Goal: Task Accomplishment & Management: Use online tool/utility

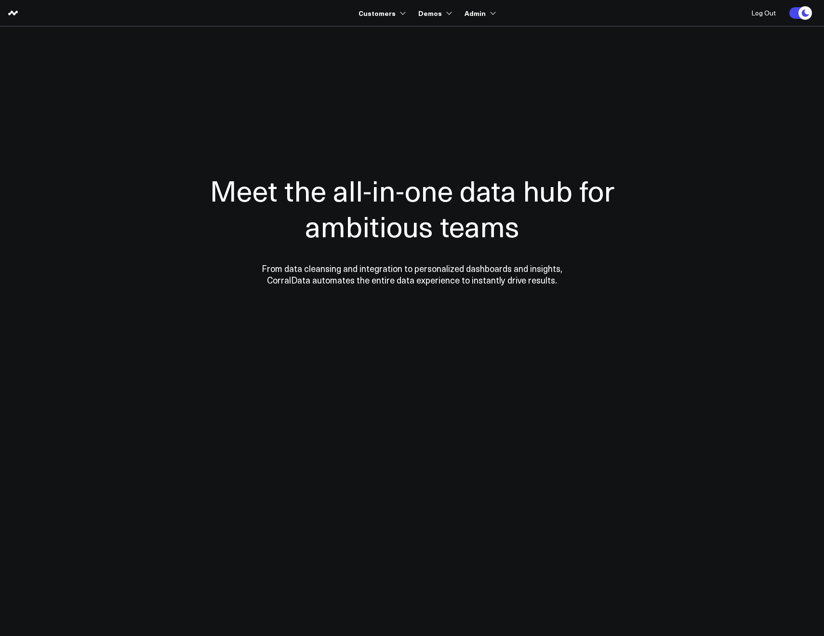
click at [331, 38] on section "Meet the all-in-one data hub for ambitious teams From data cleansing and integr…" at bounding box center [412, 195] width 694 height 337
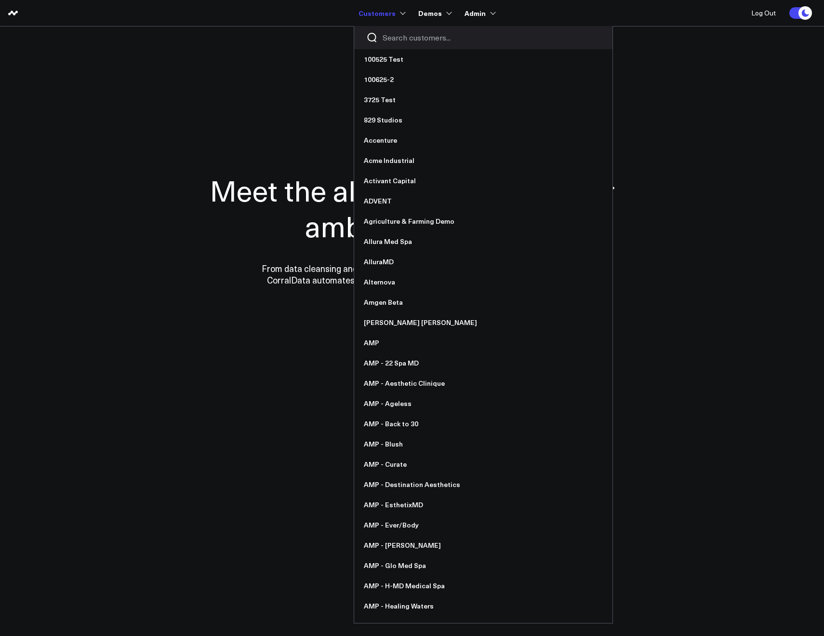
click at [402, 41] on input "Search customers input" at bounding box center [492, 37] width 218 height 11
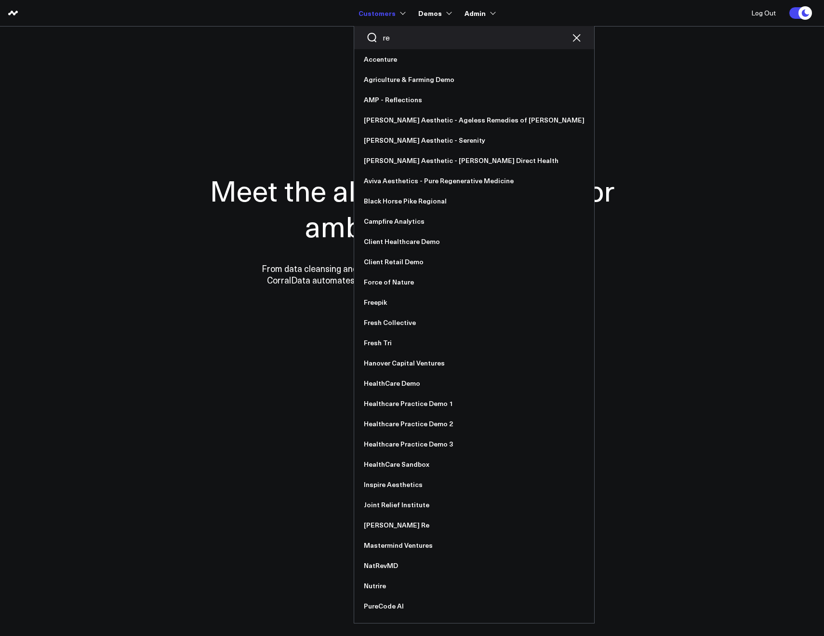
type input "ret"
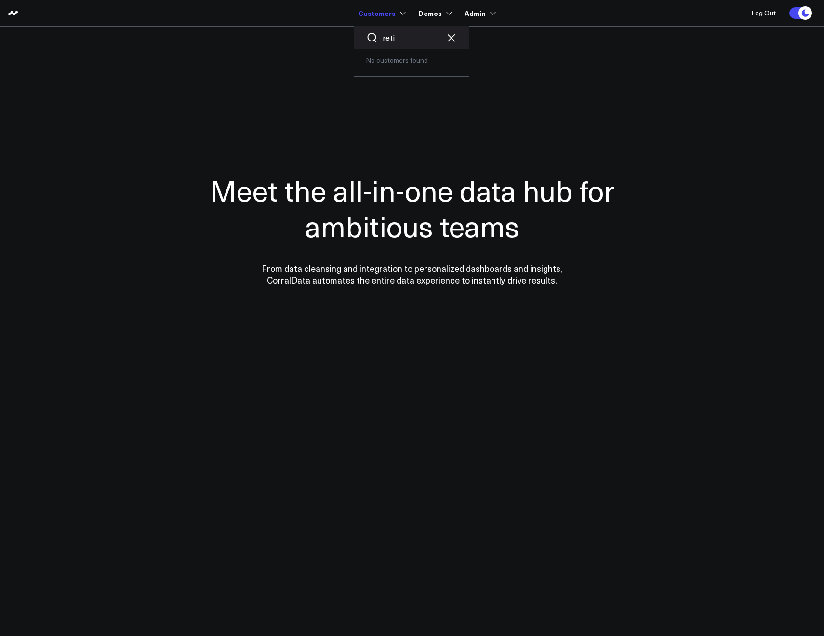
click at [403, 37] on input "reti" at bounding box center [412, 37] width 58 height 11
click at [398, 75] on link "Retail Demo" at bounding box center [411, 79] width 115 height 20
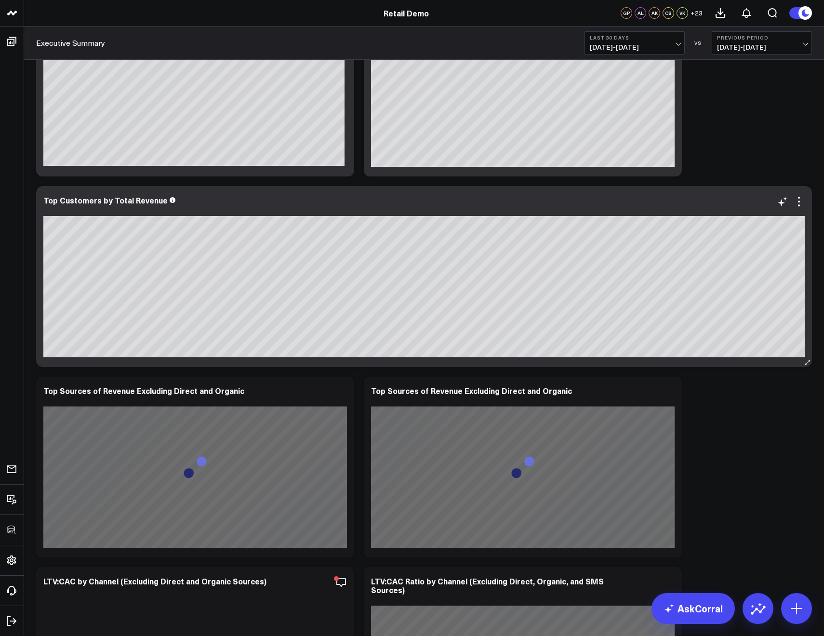
scroll to position [1514, 0]
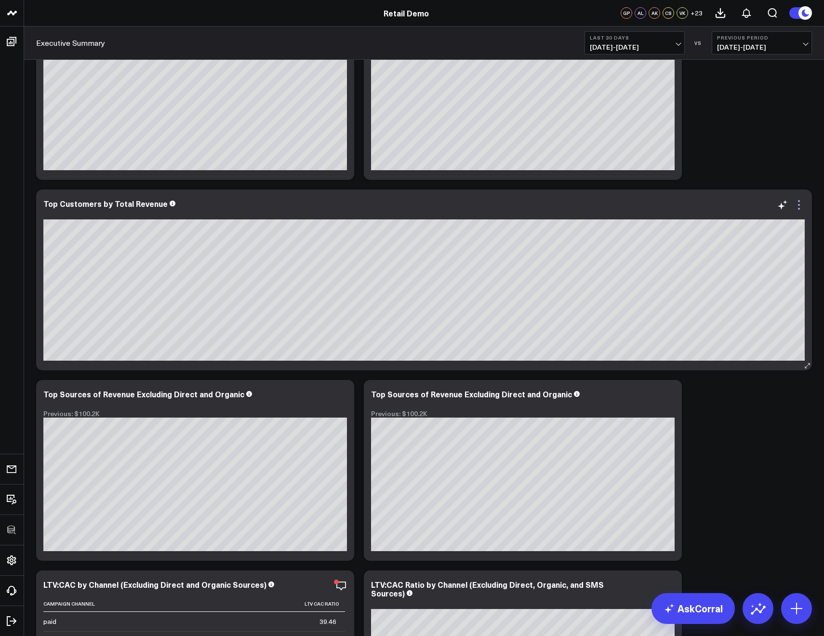
click at [800, 205] on icon at bounding box center [799, 205] width 2 height 2
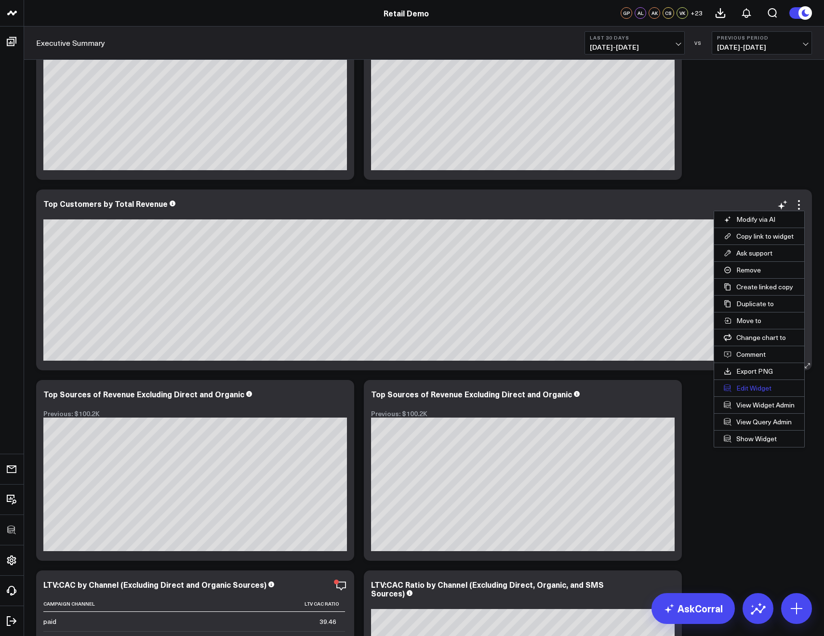
click at [742, 386] on button "Edit Widget" at bounding box center [759, 388] width 90 height 16
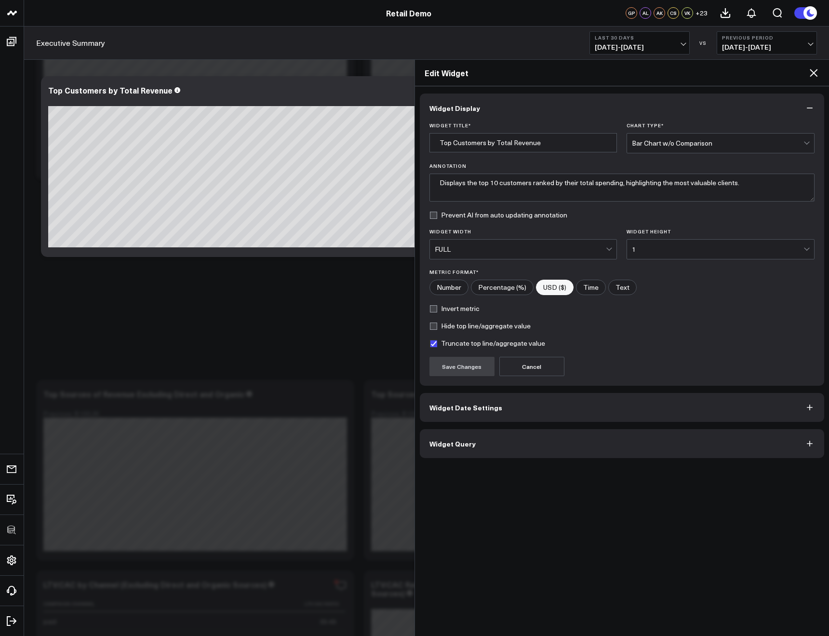
click at [810, 70] on icon at bounding box center [814, 73] width 12 height 12
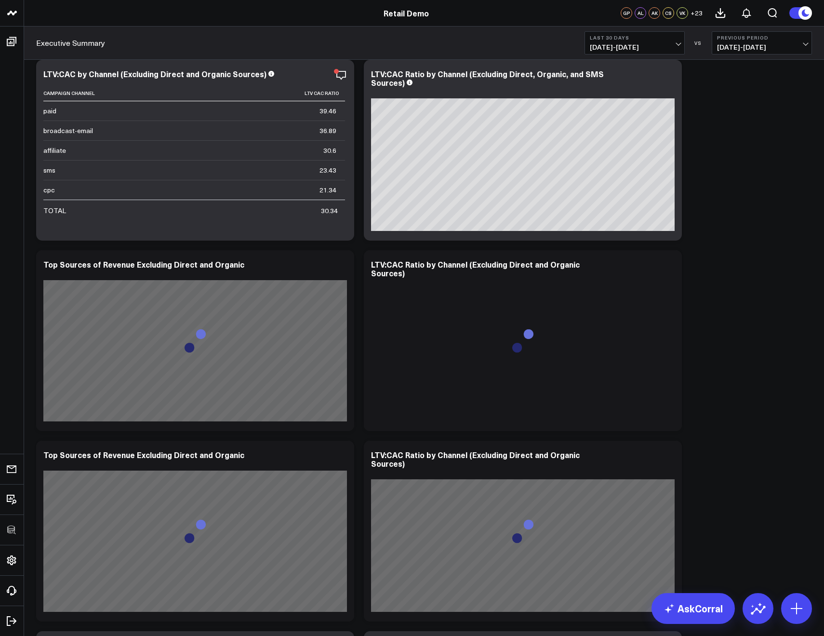
scroll to position [2273, 0]
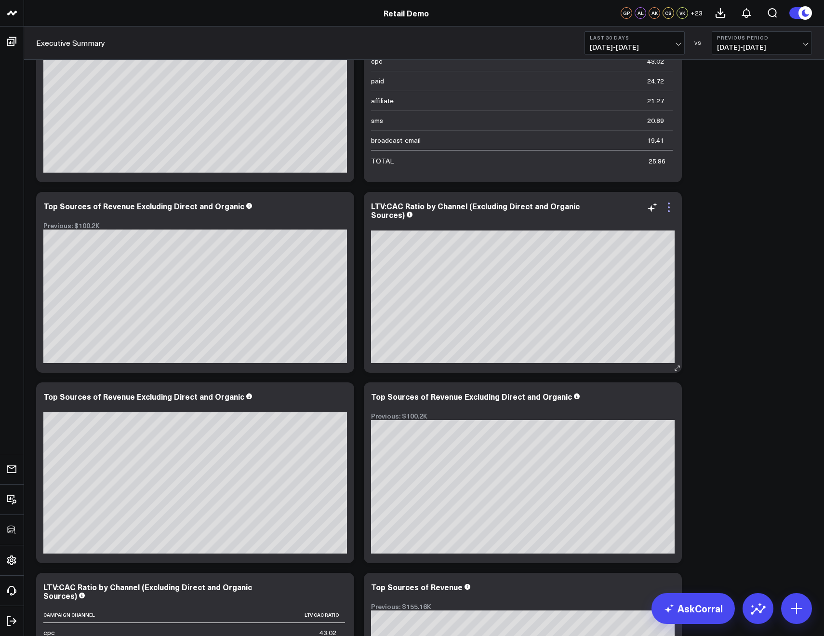
click at [669, 206] on icon at bounding box center [669, 207] width 2 height 2
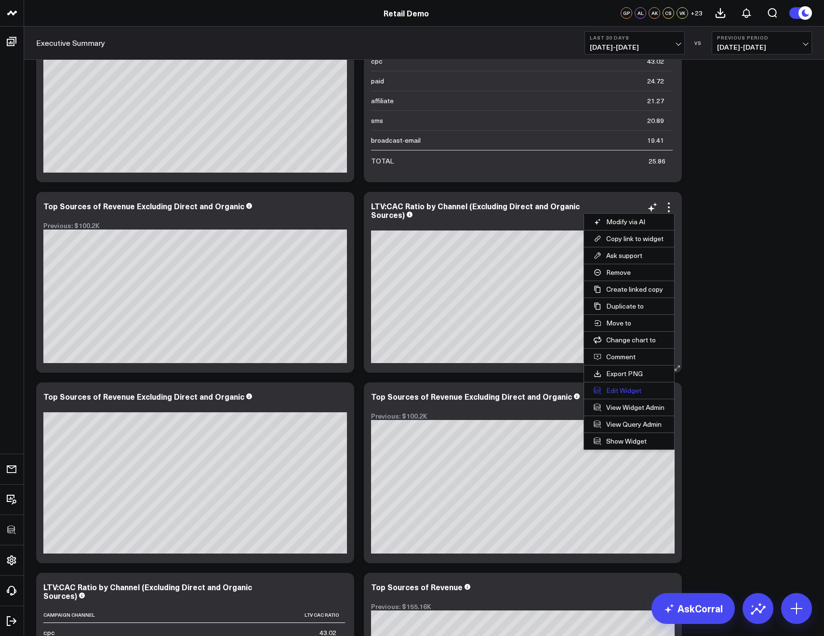
click at [627, 388] on button "Edit Widget" at bounding box center [629, 390] width 90 height 16
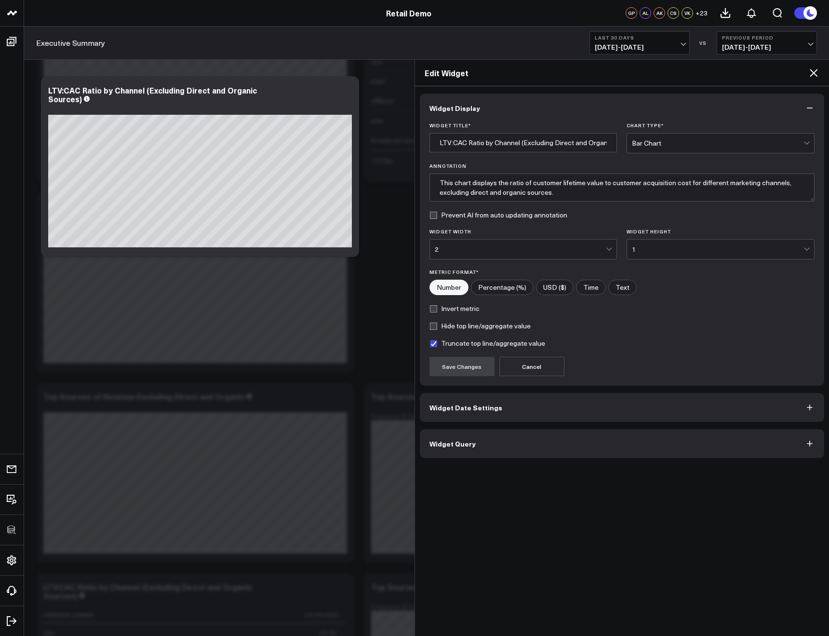
click at [814, 69] on icon at bounding box center [814, 73] width 12 height 12
